Goal: Task Accomplishment & Management: Manage account settings

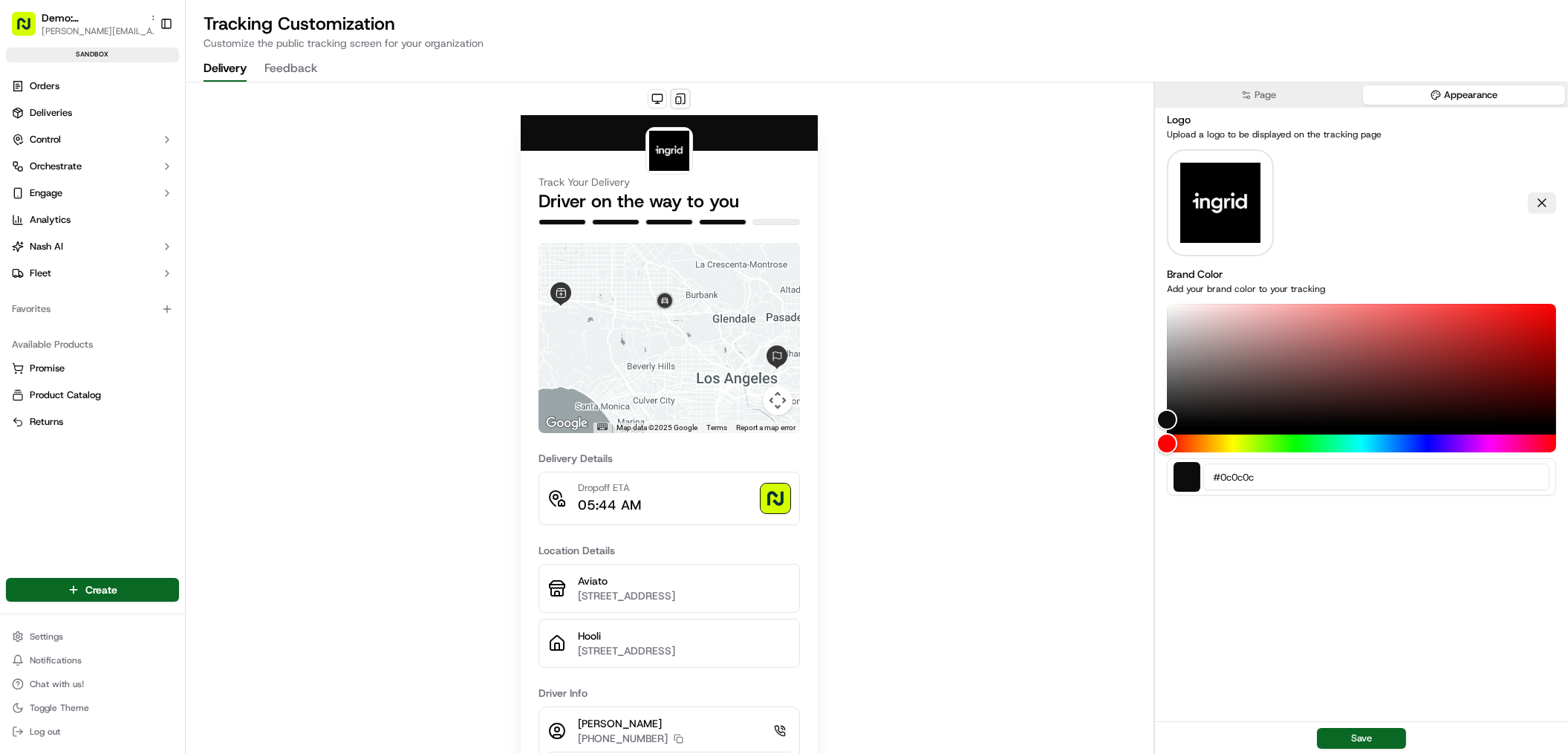
click at [1456, 86] on button "Appearance" at bounding box center [1463, 95] width 202 height 19
click at [1549, 194] on button at bounding box center [1541, 203] width 28 height 20
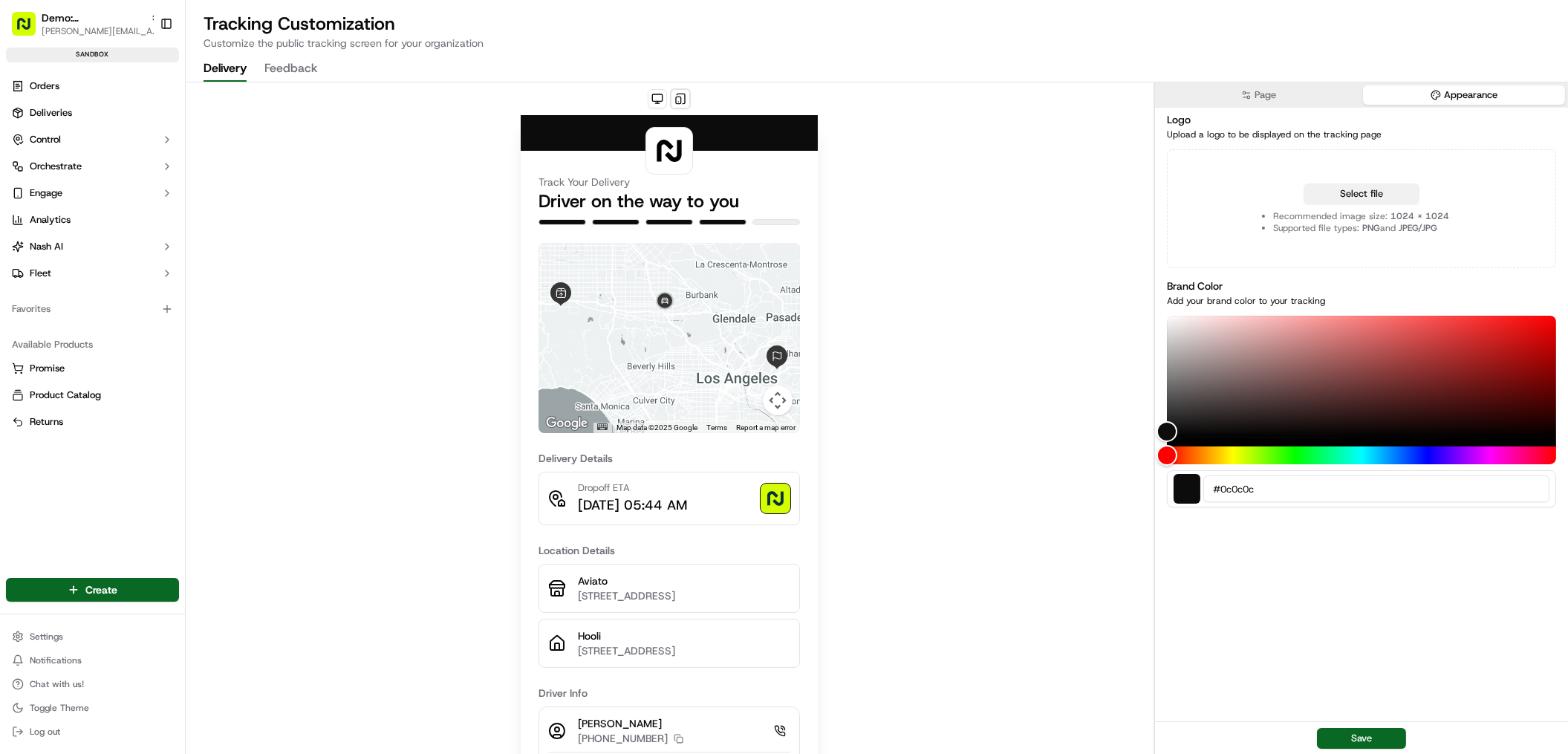
click at [1378, 190] on button "Select file" at bounding box center [1361, 193] width 116 height 20
click at [1362, 193] on button "Select file" at bounding box center [1361, 193] width 116 height 20
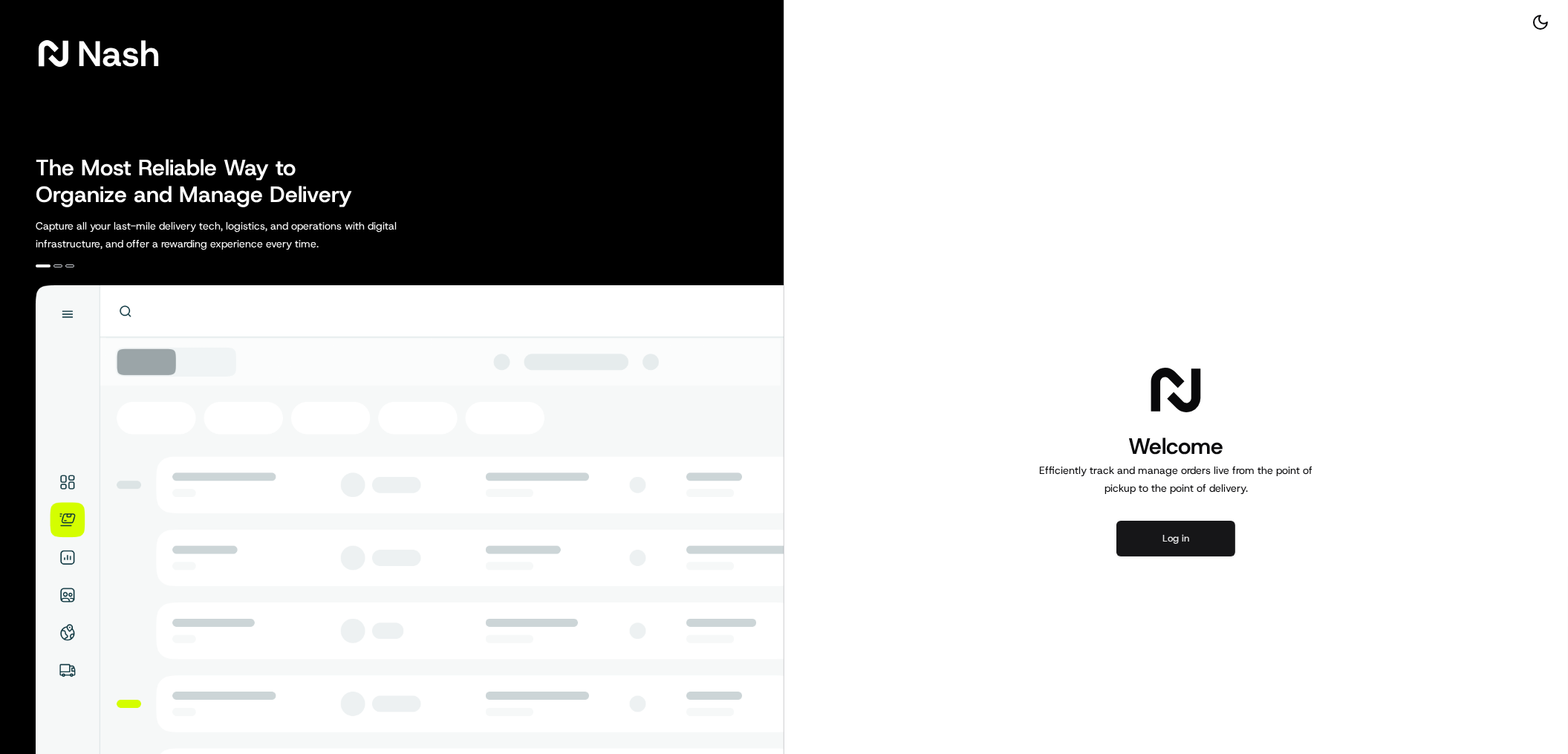
click at [1136, 534] on button "Log in" at bounding box center [1175, 539] width 119 height 36
